Goal: Obtain resource: Obtain resource

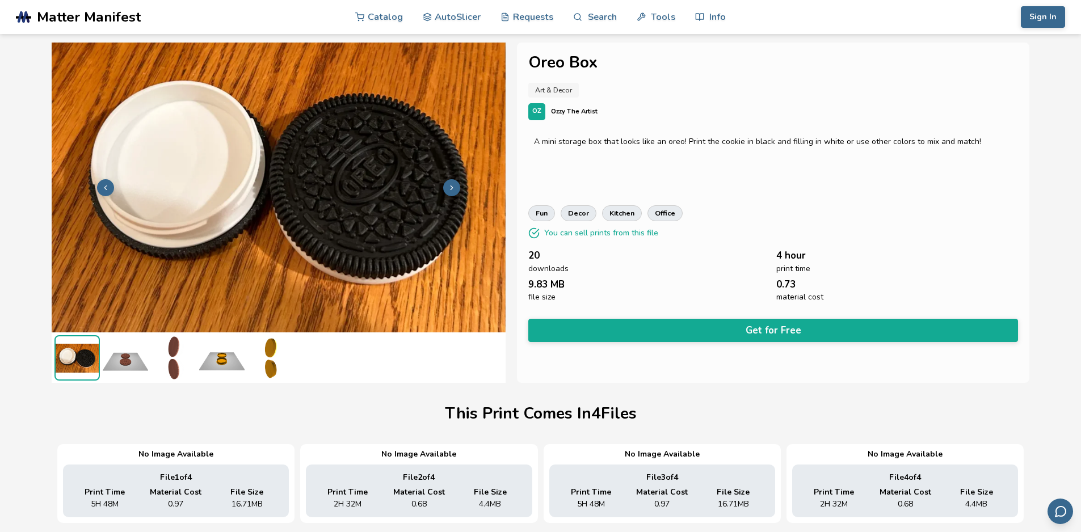
click at [126, 361] on img at bounding box center [125, 357] width 45 height 45
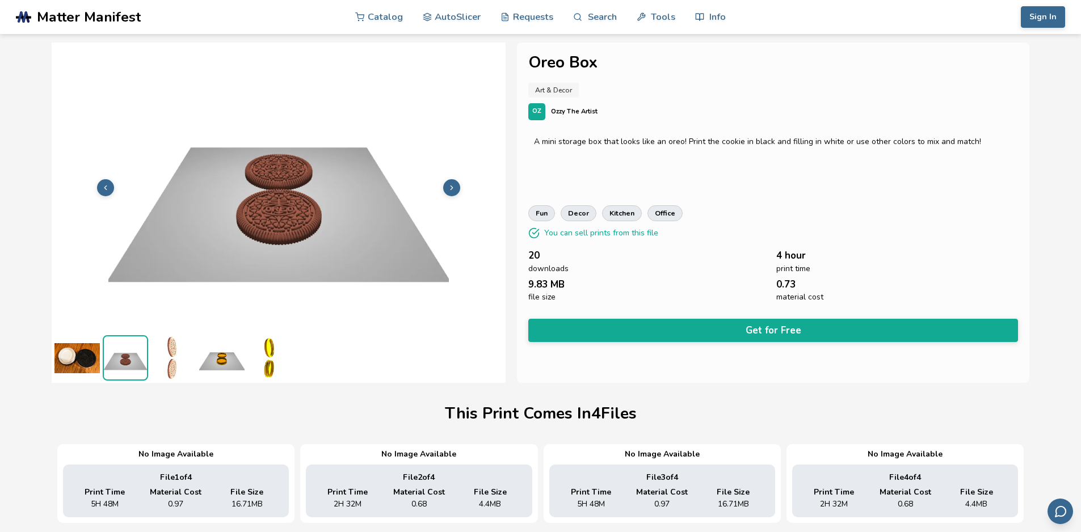
click at [173, 363] on img at bounding box center [173, 357] width 45 height 45
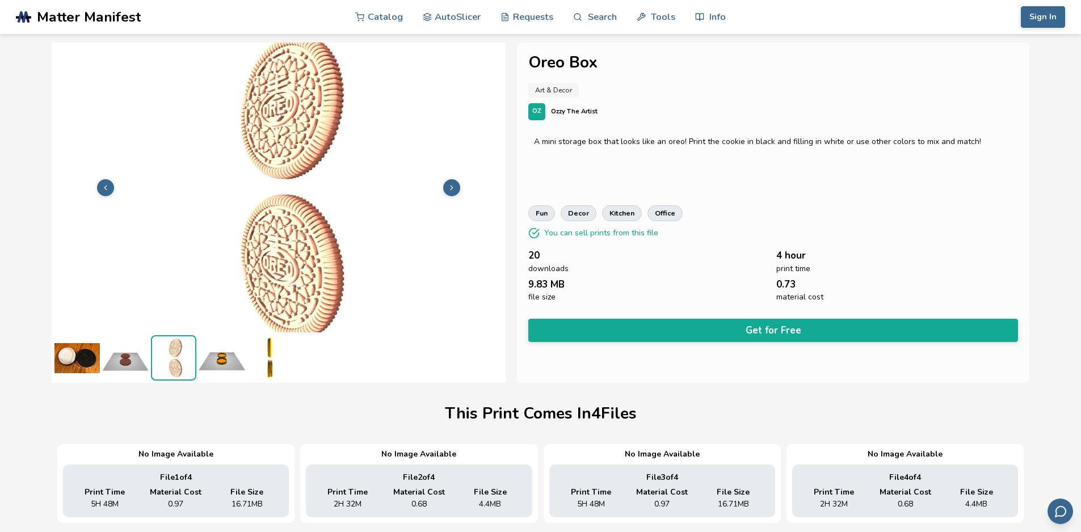
click at [223, 358] on img at bounding box center [221, 357] width 45 height 45
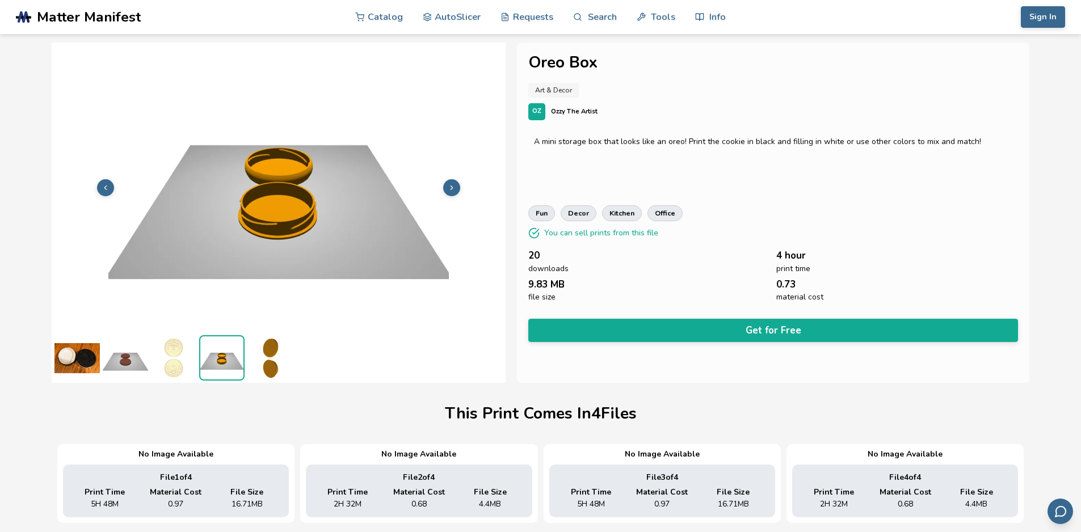
click at [82, 352] on img at bounding box center [76, 357] width 45 height 45
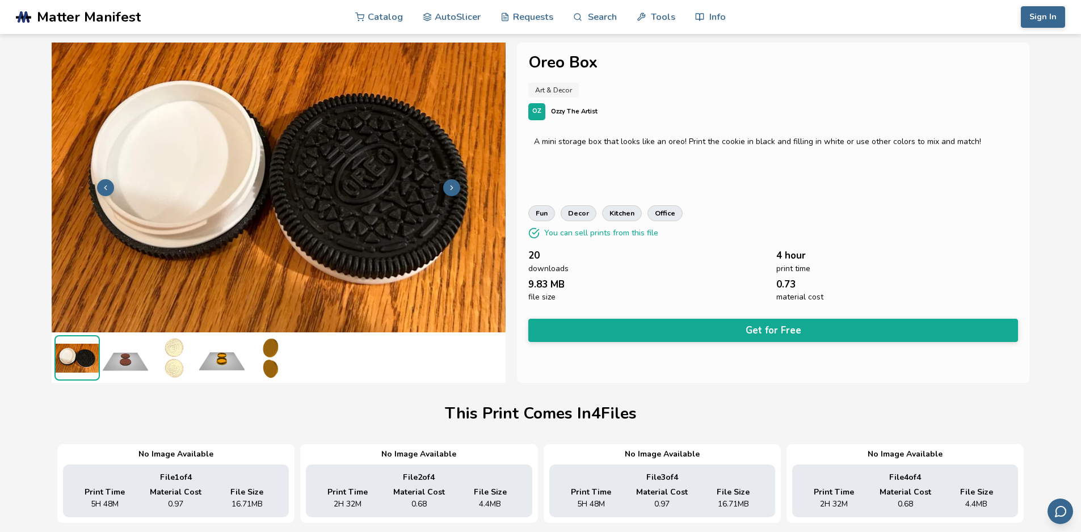
click at [131, 377] on img at bounding box center [125, 357] width 45 height 45
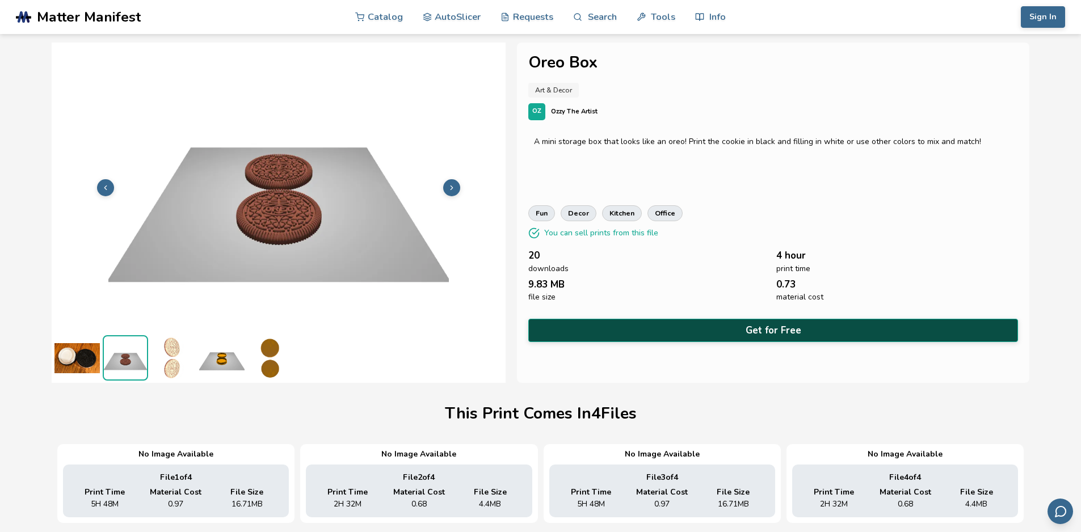
click at [777, 325] on button "Get for Free" at bounding box center [773, 330] width 490 height 23
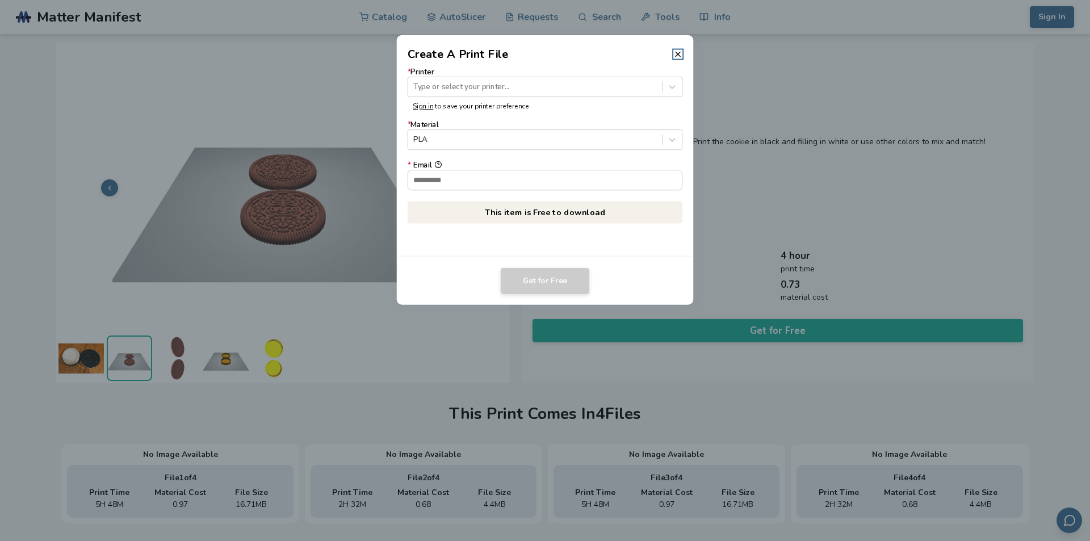
click at [680, 47] on header "Create A Print File" at bounding box center [545, 48] width 297 height 27
click at [675, 50] on icon at bounding box center [677, 53] width 9 height 9
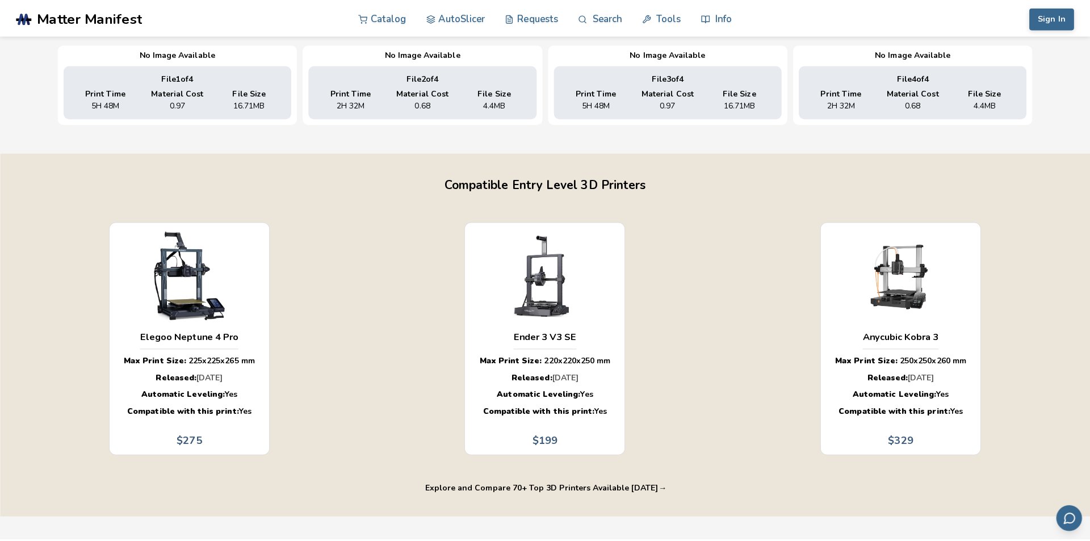
scroll to position [170, 0]
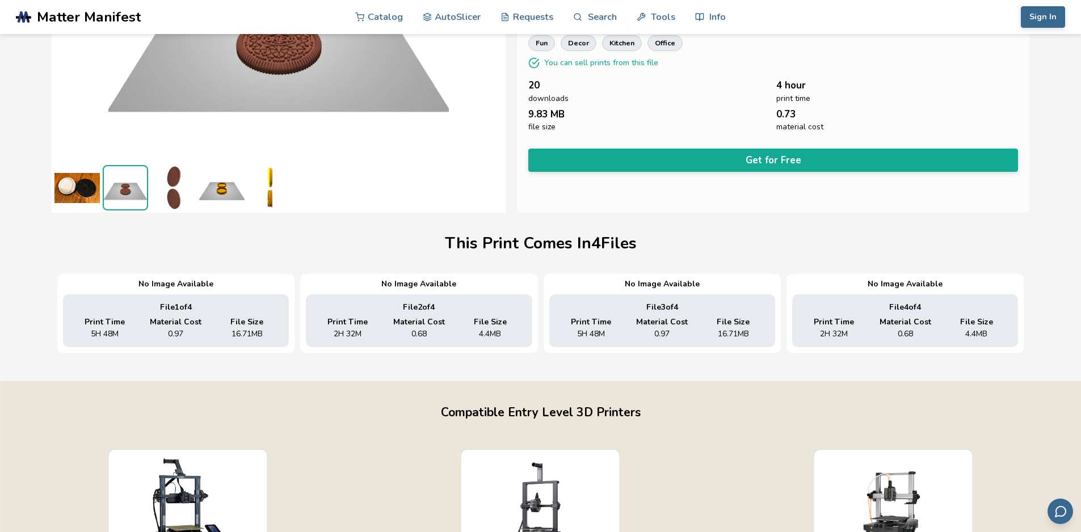
click at [750, 156] on button "Get for Free" at bounding box center [773, 160] width 490 height 23
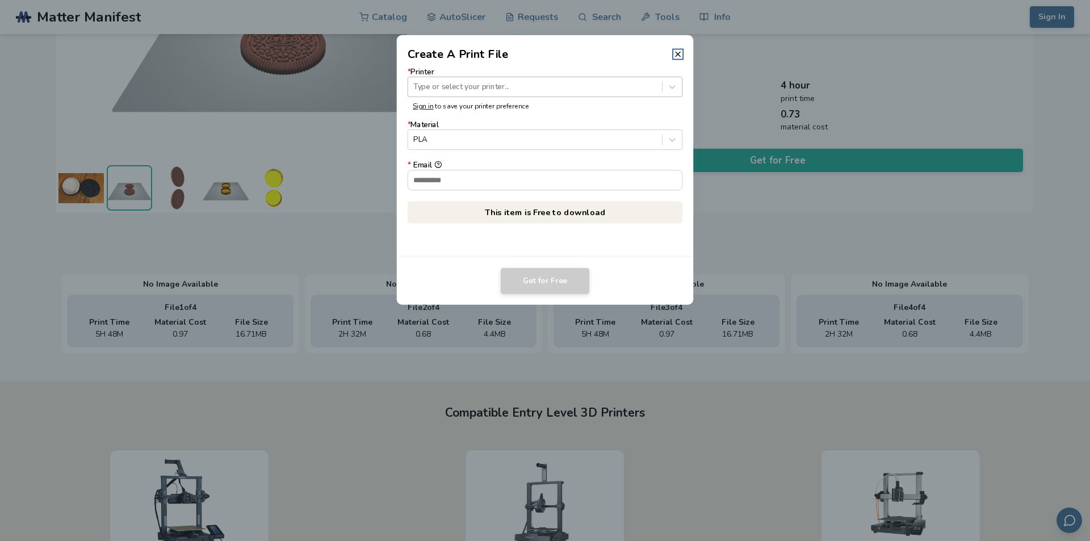
click at [560, 92] on div at bounding box center [534, 86] width 243 height 11
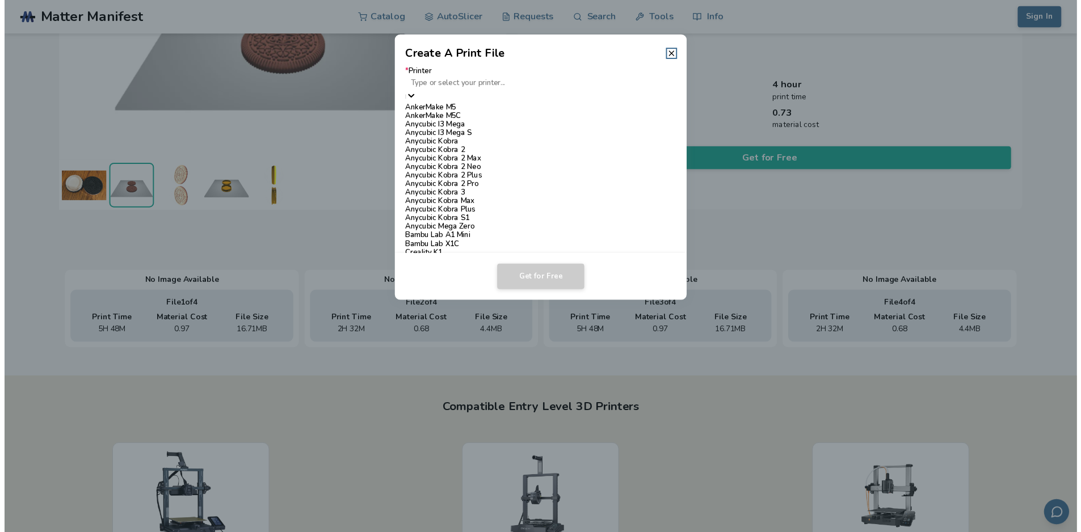
scroll to position [567, 0]
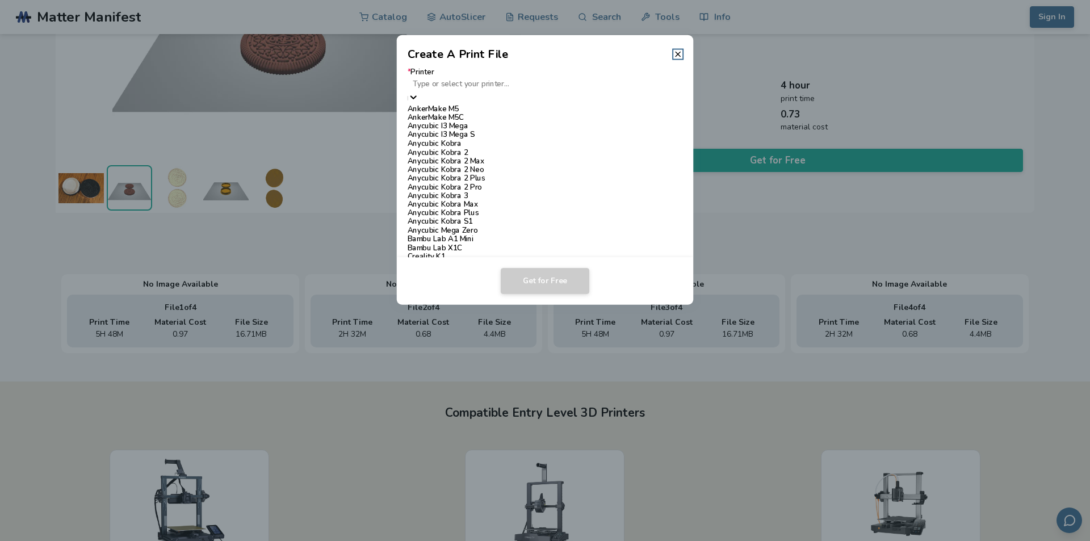
click at [361, 468] on dialog "Create A Print File * Printer 64 results available. Use Up and Down to choose o…" at bounding box center [544, 271] width 1035 height 514
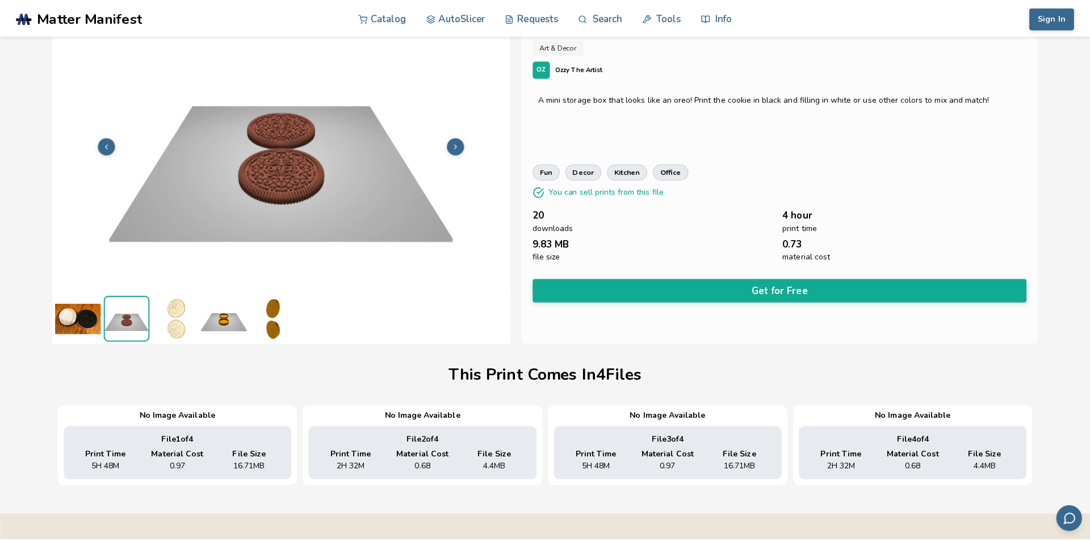
scroll to position [113, 0]
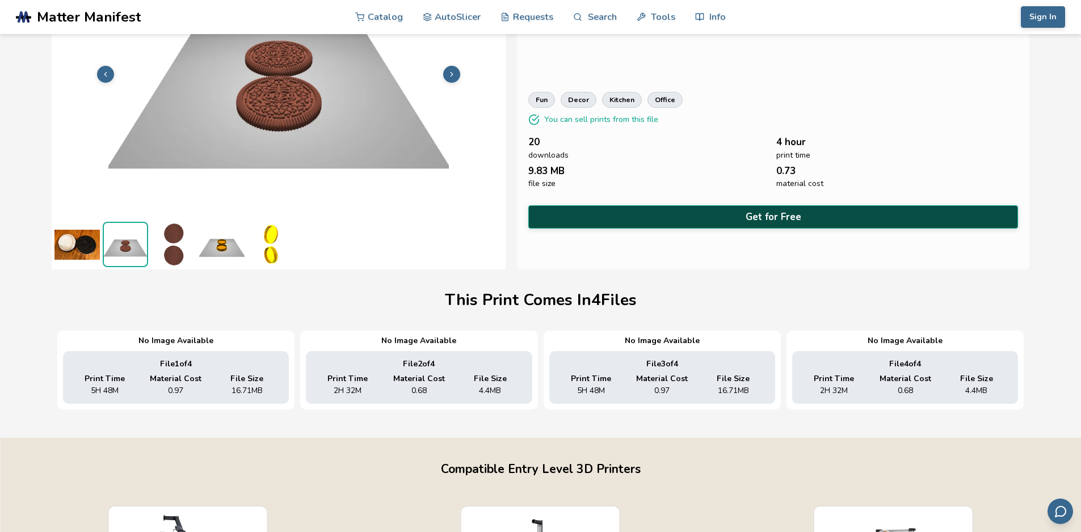
click at [750, 212] on button "Get for Free" at bounding box center [773, 216] width 490 height 23
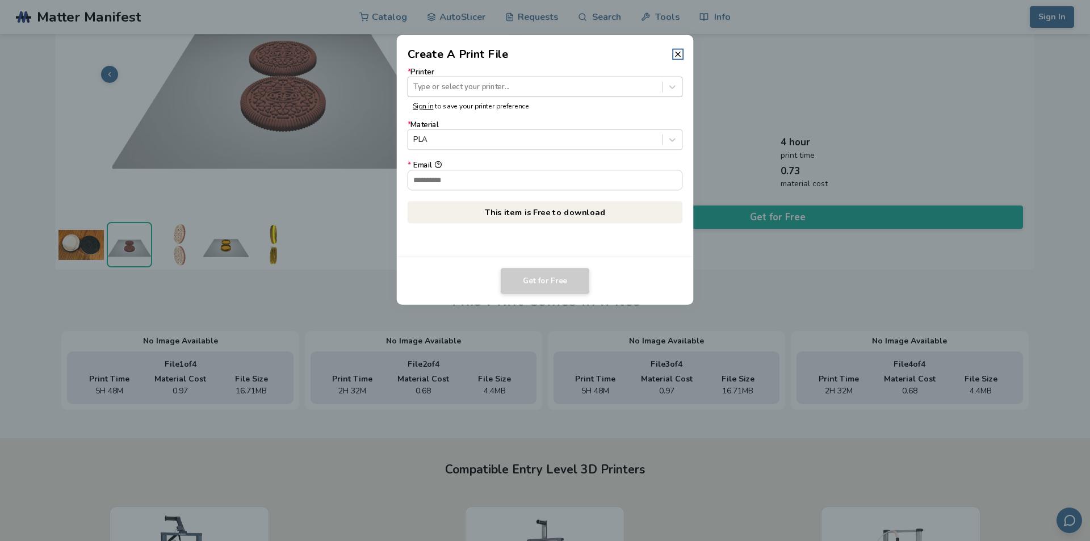
click at [579, 86] on div at bounding box center [534, 86] width 243 height 11
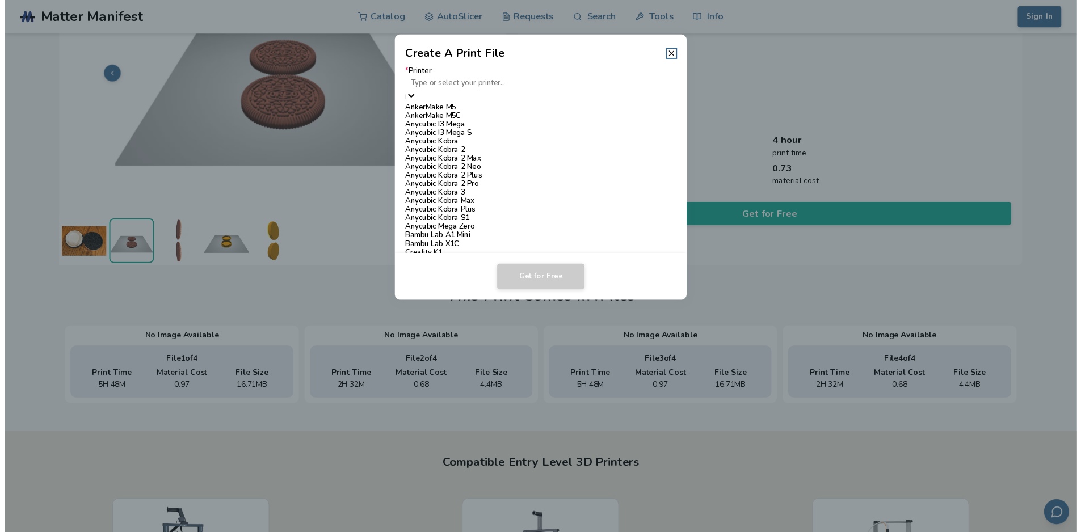
scroll to position [794, 0]
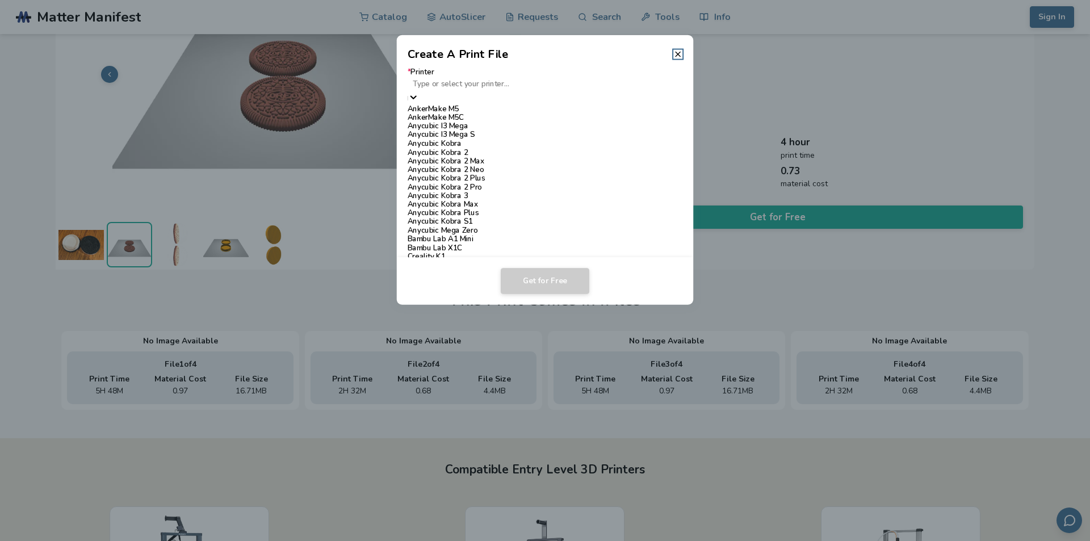
click at [459, 521] on div "Ender 3 V3 SE" at bounding box center [544, 525] width 275 height 9
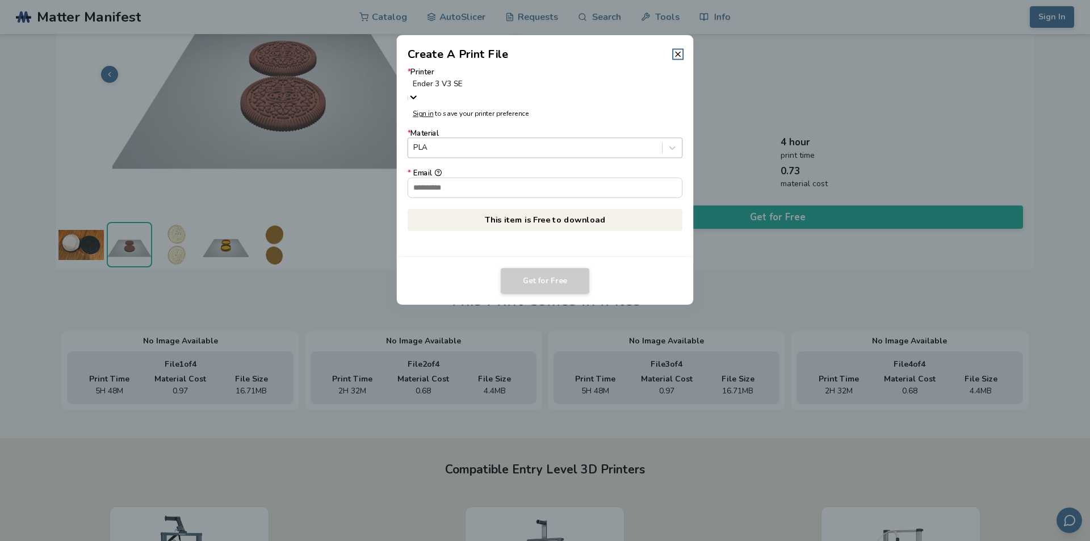
click at [488, 142] on div at bounding box center [534, 147] width 243 height 11
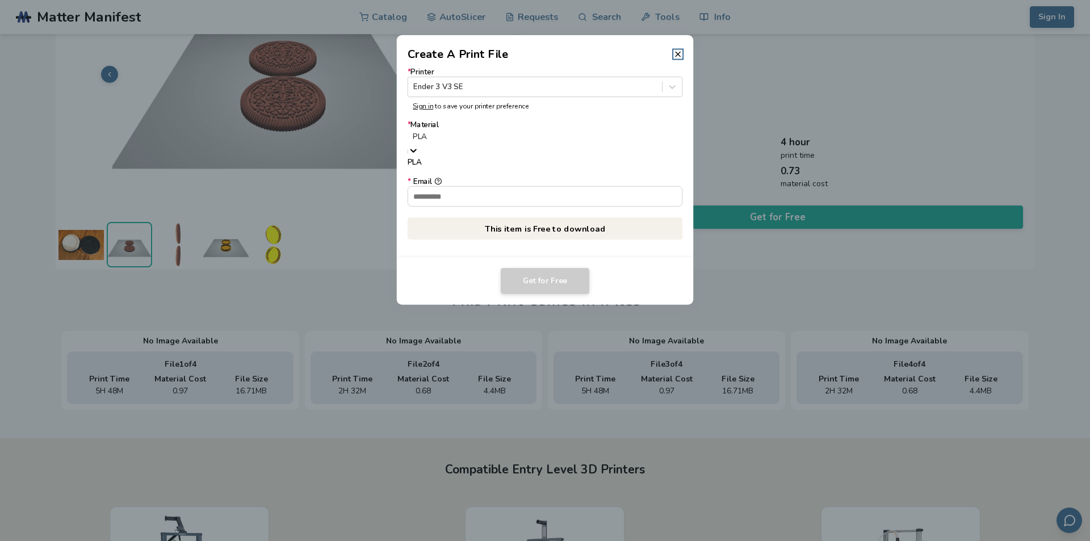
click at [482, 140] on div at bounding box center [545, 137] width 264 height 11
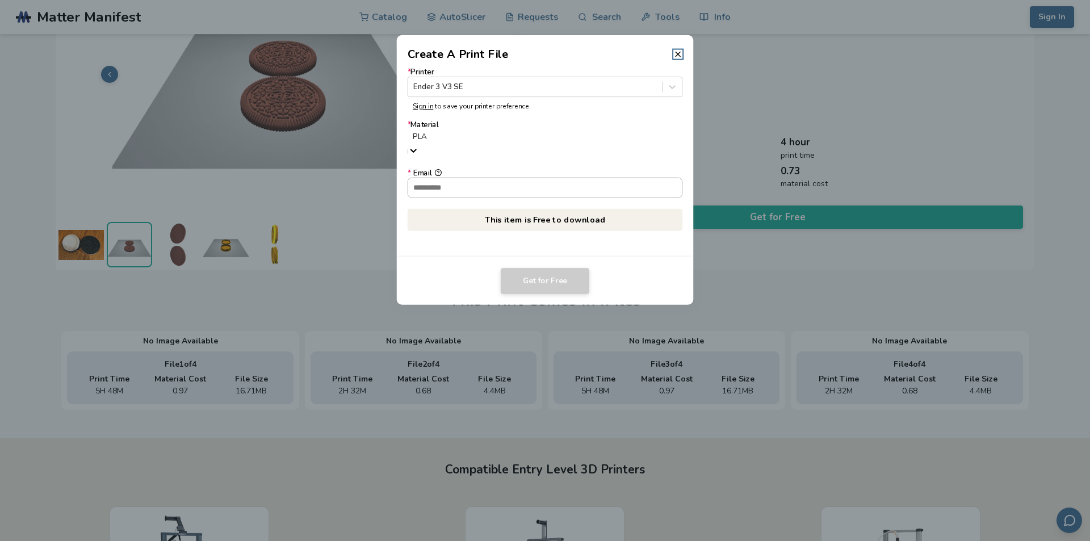
click at [489, 180] on input "* Email" at bounding box center [545, 187] width 274 height 19
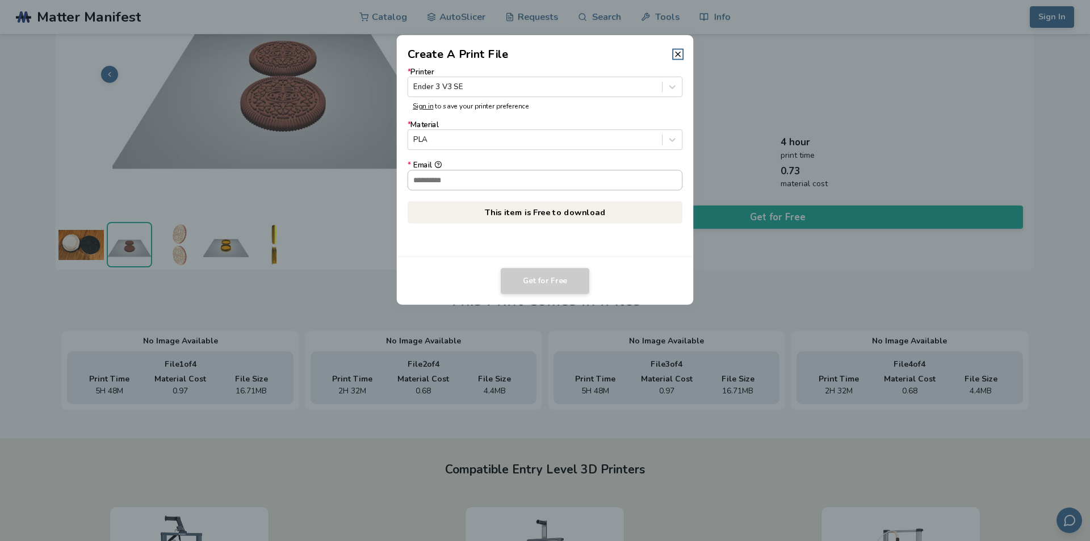
type input "**********"
click at [541, 280] on button "Get for Free" at bounding box center [545, 281] width 89 height 26
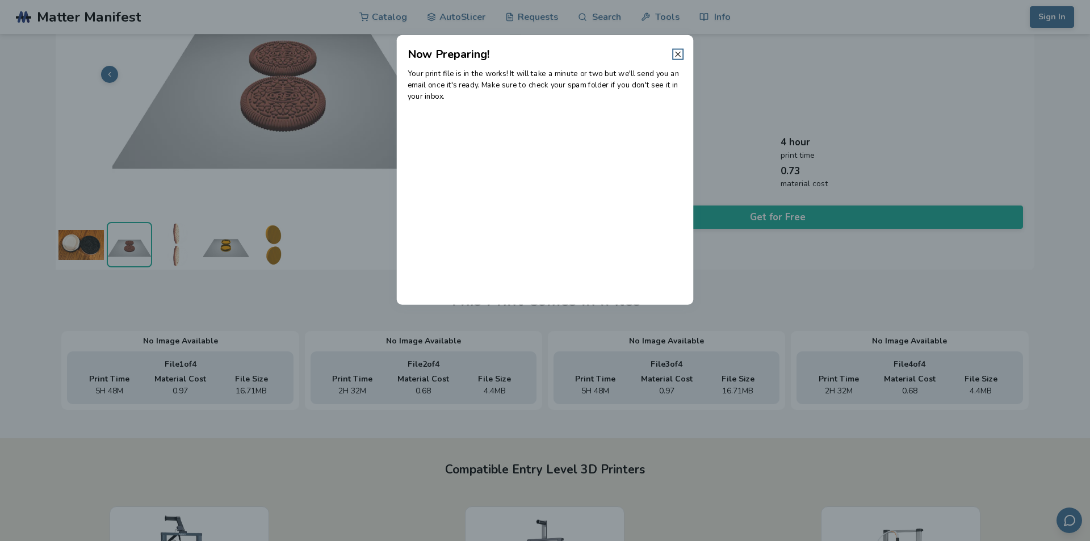
click at [679, 53] on line at bounding box center [677, 54] width 5 height 5
